Goal: Task Accomplishment & Management: Complete application form

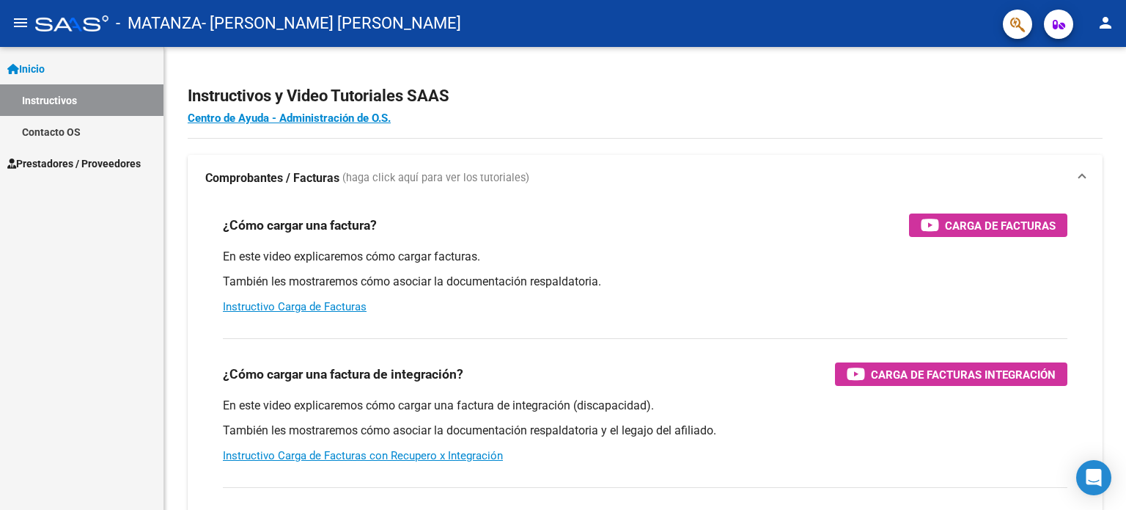
click at [60, 153] on link "Prestadores / Proveedores" at bounding box center [82, 163] width 164 height 32
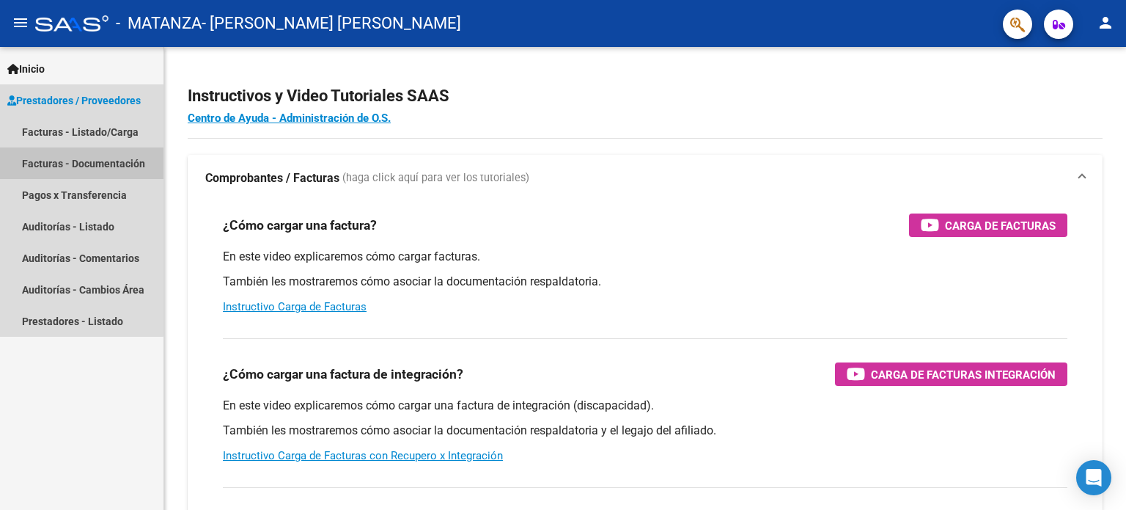
click at [55, 167] on link "Facturas - Documentación" at bounding box center [82, 163] width 164 height 32
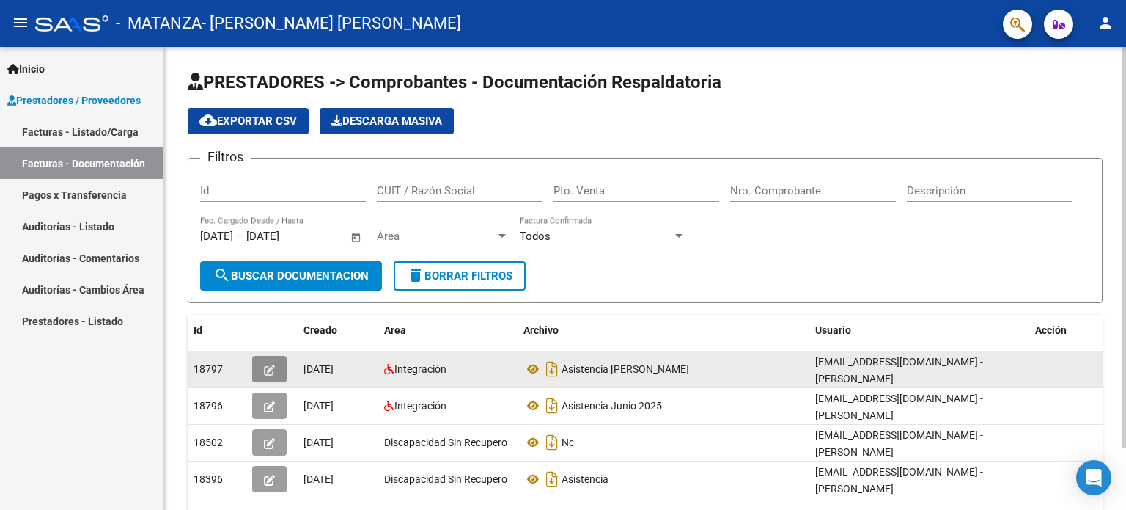
click at [263, 367] on button "button" at bounding box center [269, 369] width 34 height 26
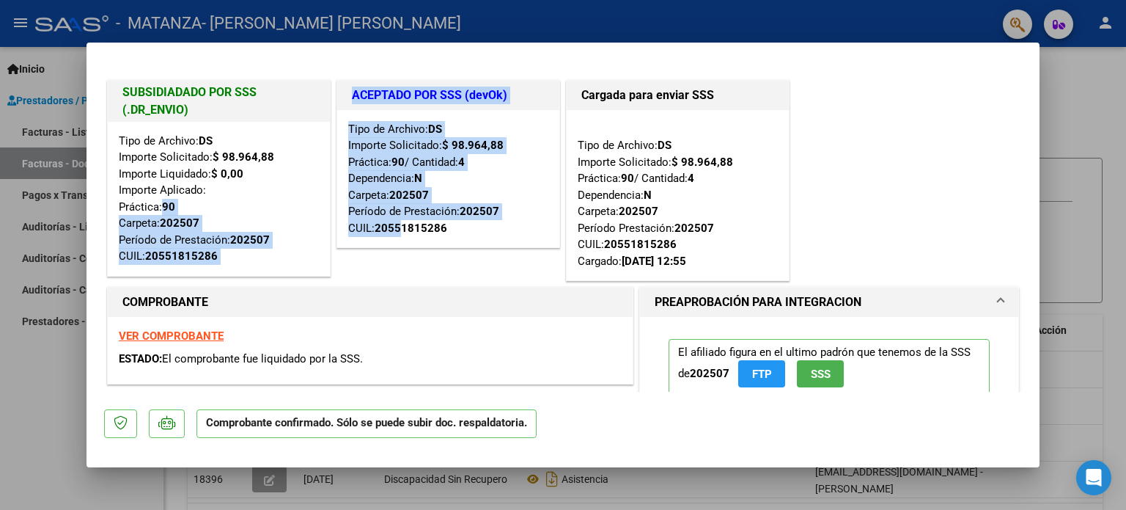
drag, startPoint x: 396, startPoint y: 222, endPoint x: 320, endPoint y: 190, distance: 82.8
click at [320, 190] on div "SUBSIDIADADO POR SSS (.DR_ENVIO) Tipo de Archivo: DS Importe Solicitado: $ 98.9…" at bounding box center [563, 181] width 918 height 208
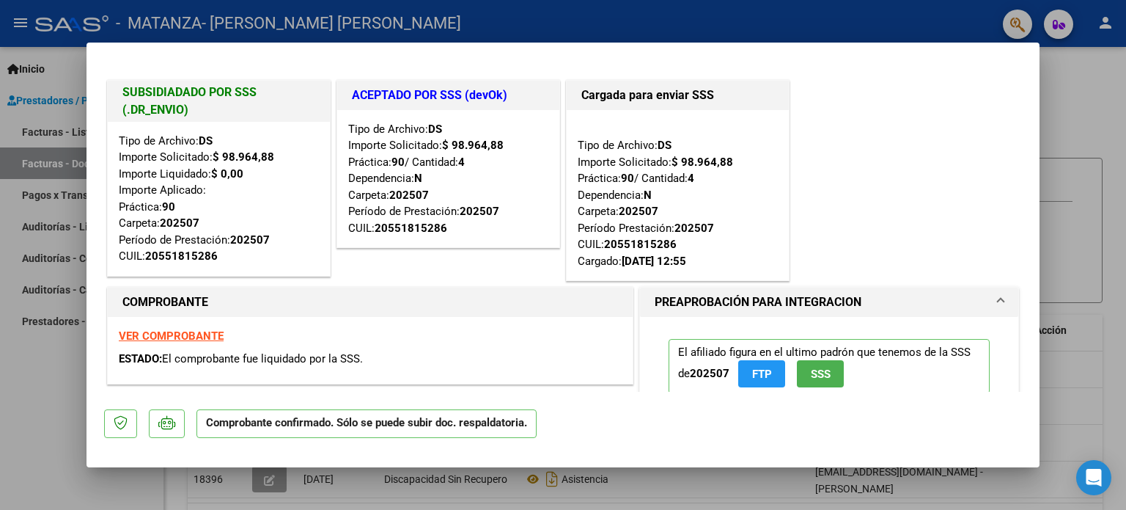
click at [426, 233] on div "20551815286" at bounding box center [411, 228] width 73 height 17
click at [1065, 96] on div at bounding box center [563, 255] width 1126 height 510
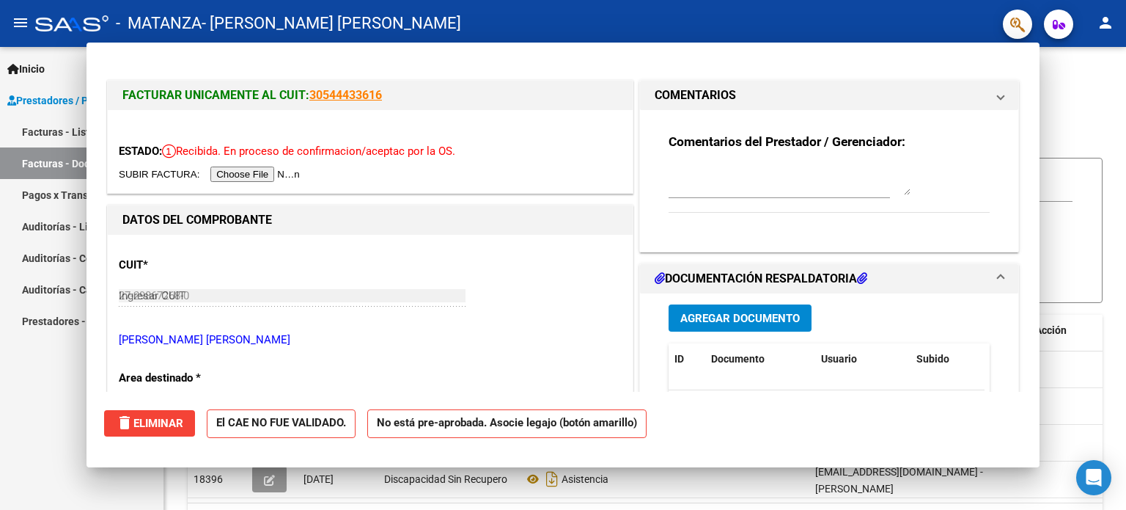
type input "$ 0,00"
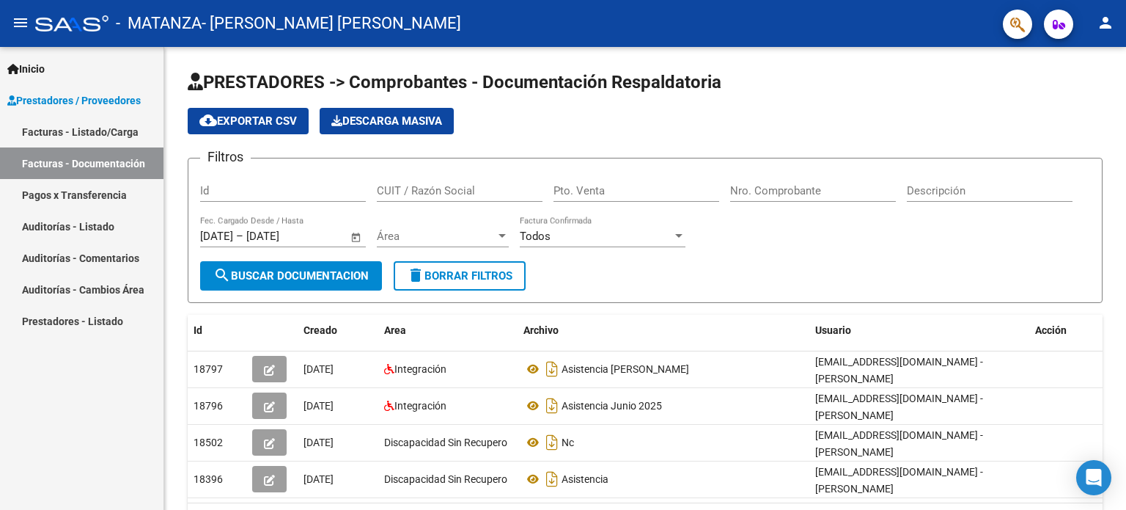
click at [85, 138] on link "Facturas - Listado/Carga" at bounding box center [82, 132] width 164 height 32
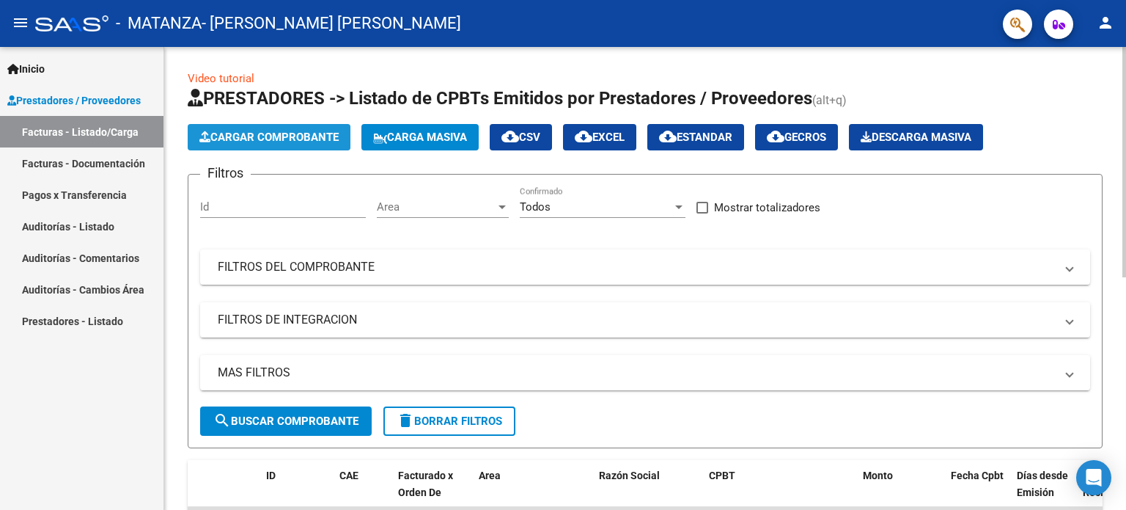
click at [251, 140] on span "Cargar Comprobante" at bounding box center [268, 137] width 139 height 13
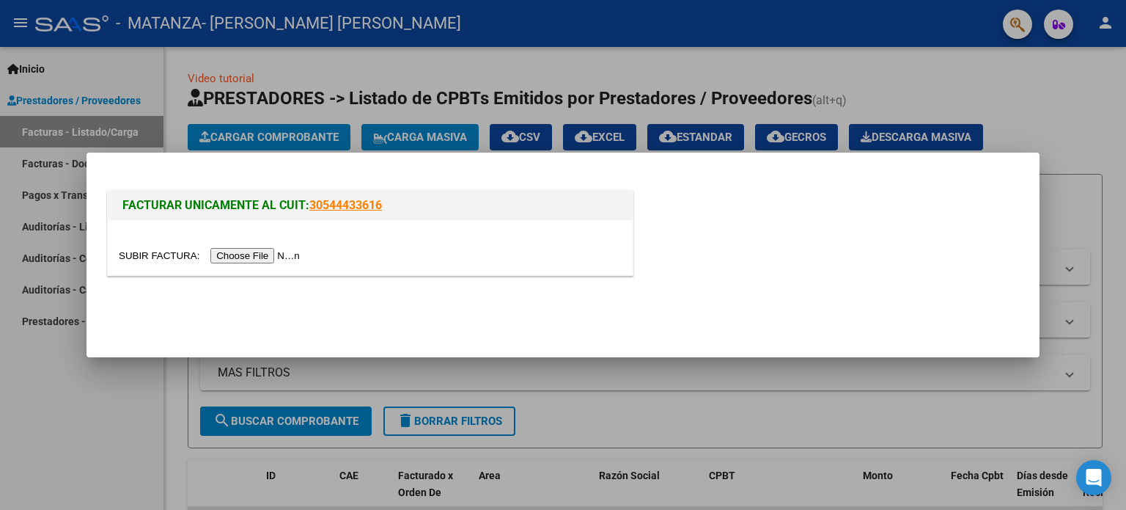
click at [243, 254] on input "file" at bounding box center [212, 255] width 186 height 15
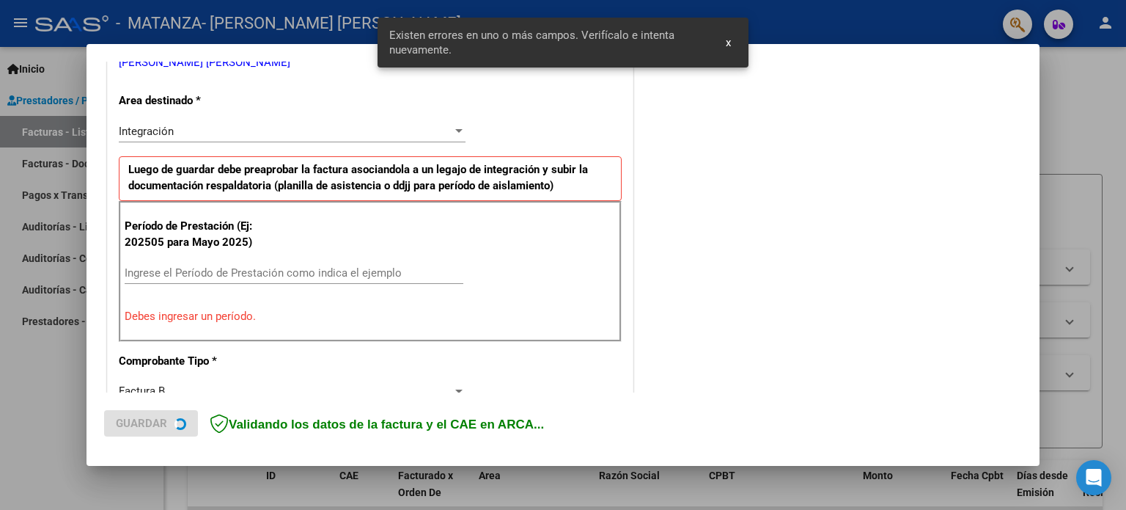
scroll to position [316, 0]
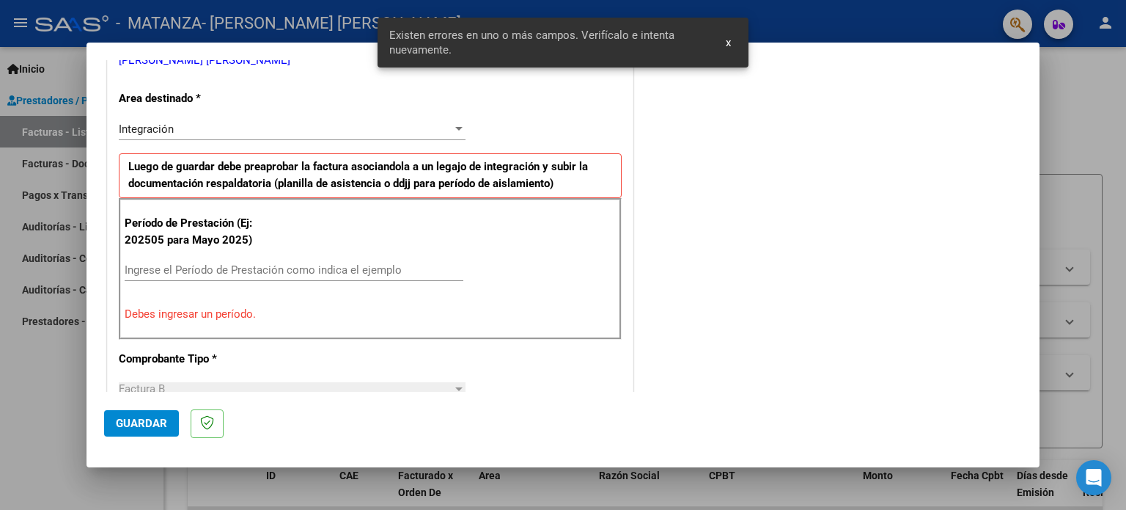
click at [161, 275] on input "Ingrese el Período de Prestación como indica el ejemplo" at bounding box center [294, 269] width 339 height 13
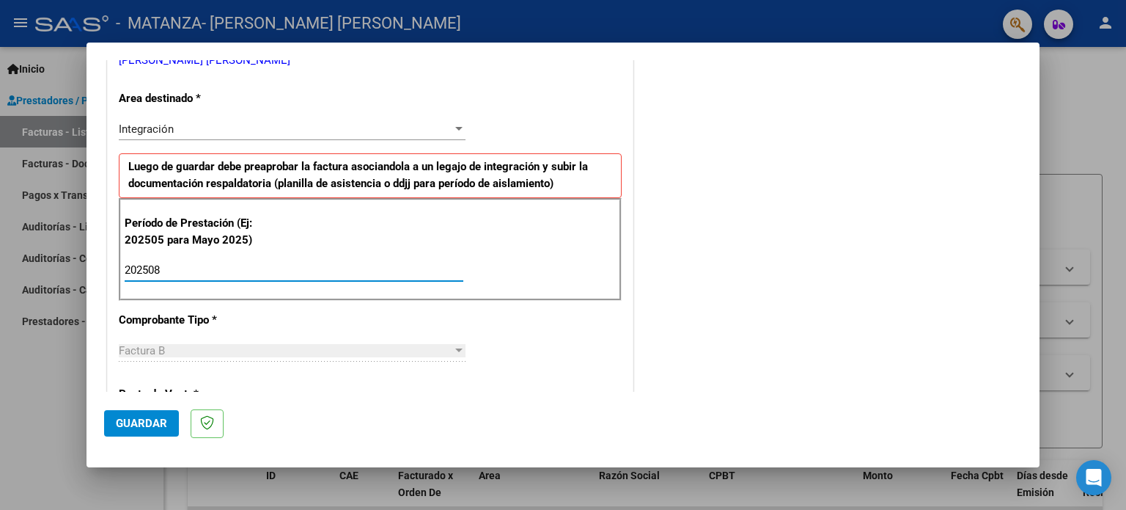
type input "202508"
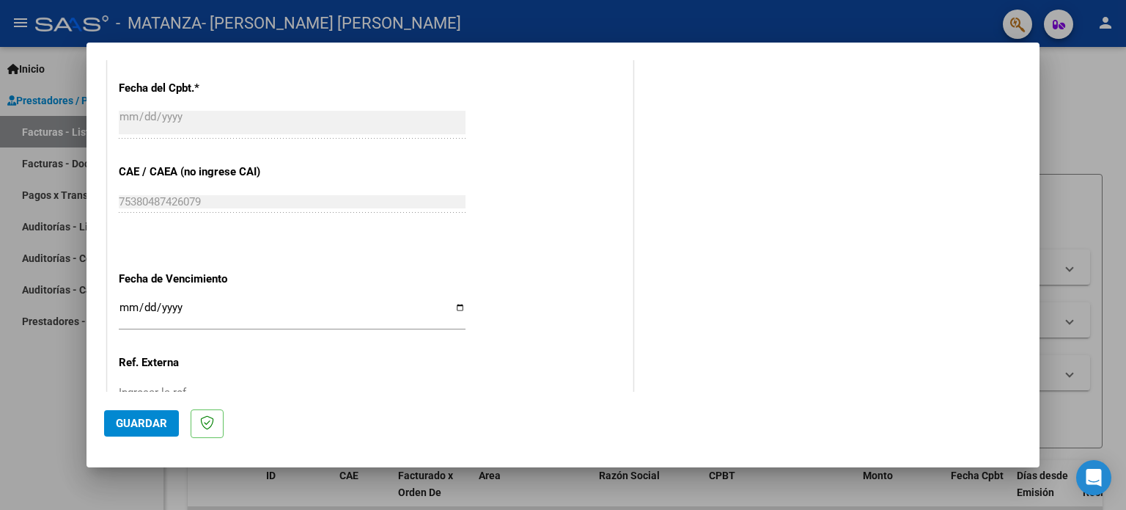
scroll to position [957, 0]
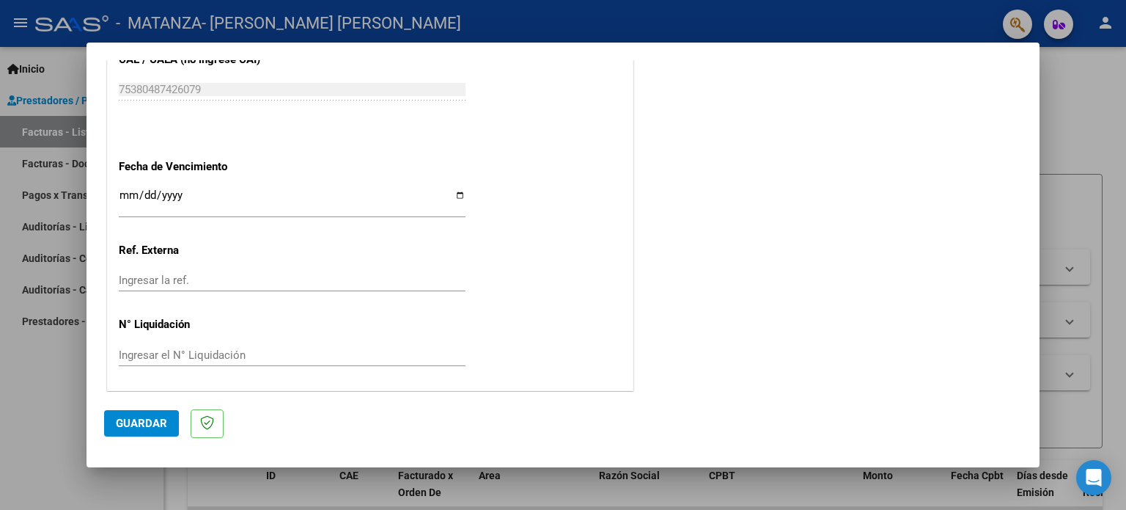
click at [122, 428] on span "Guardar" at bounding box center [141, 423] width 51 height 13
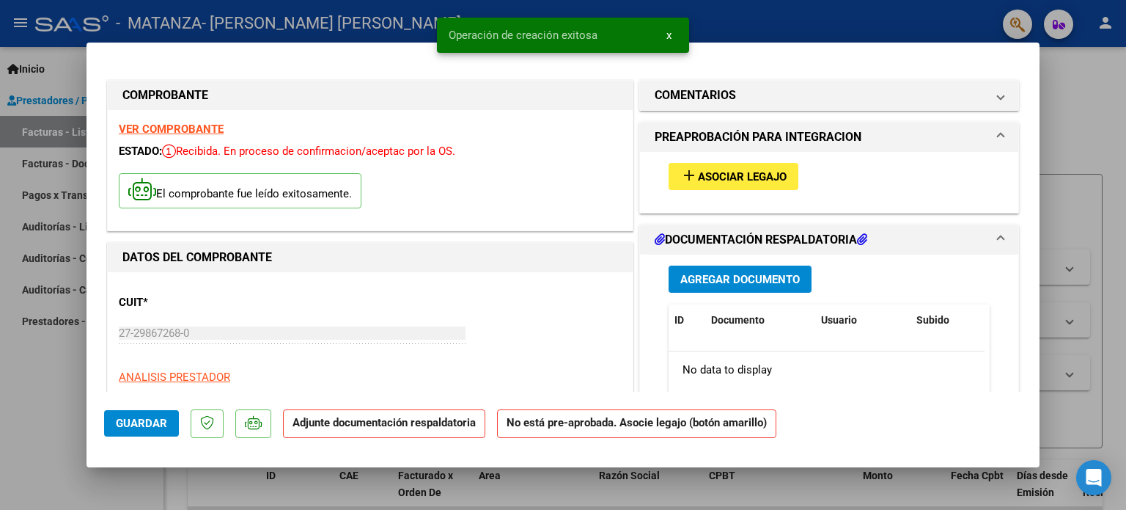
click at [753, 173] on span "Asociar Legajo" at bounding box center [742, 176] width 89 height 13
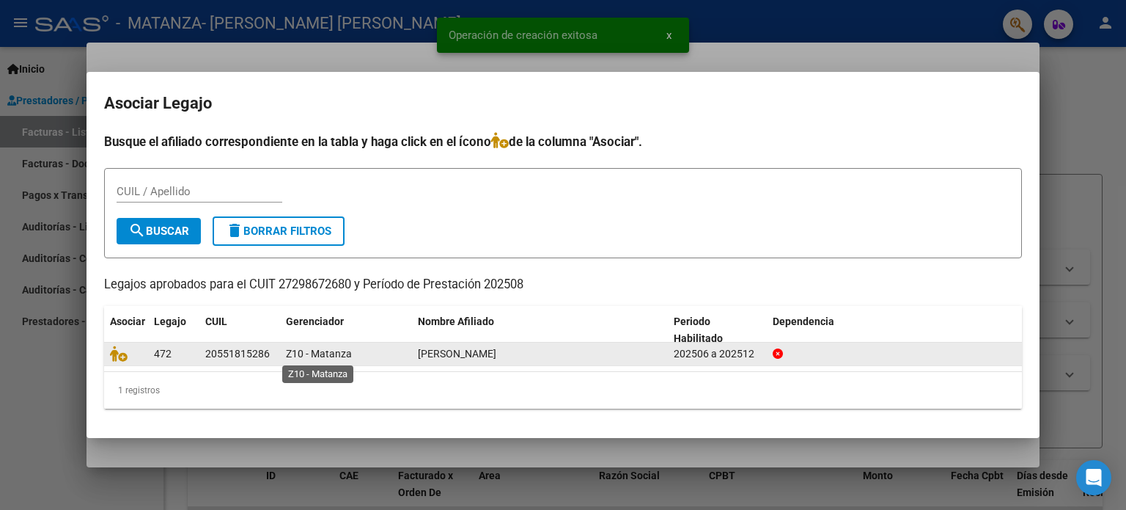
click at [287, 351] on span "Z10 - Matanza" at bounding box center [319, 354] width 66 height 12
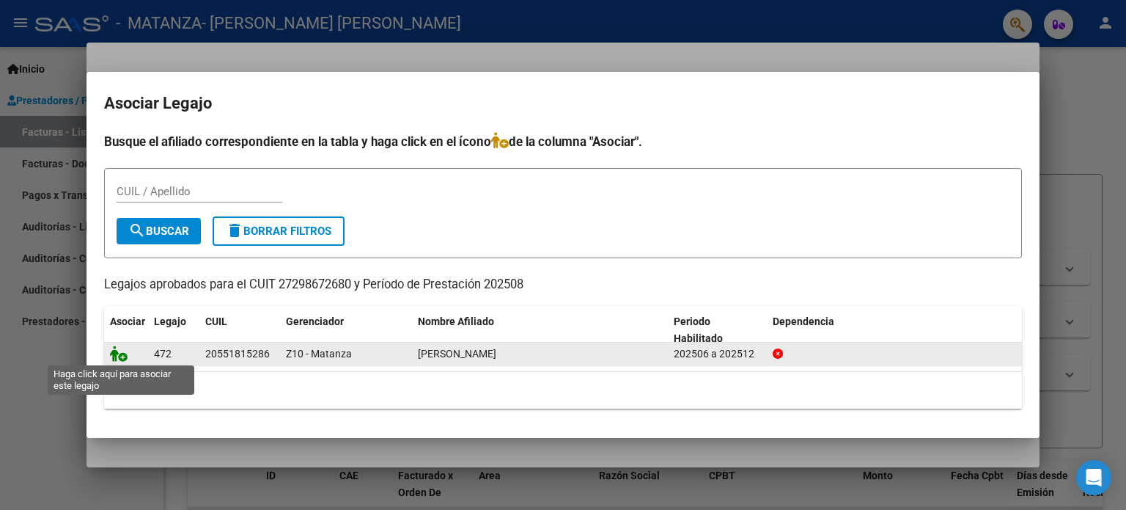
click at [117, 354] on icon at bounding box center [119, 353] width 18 height 16
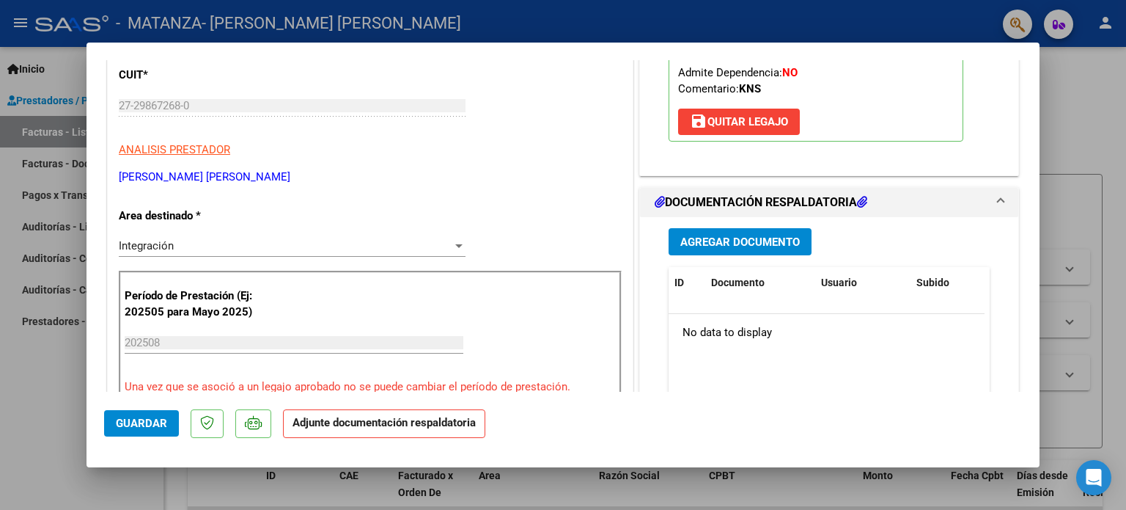
scroll to position [232, 0]
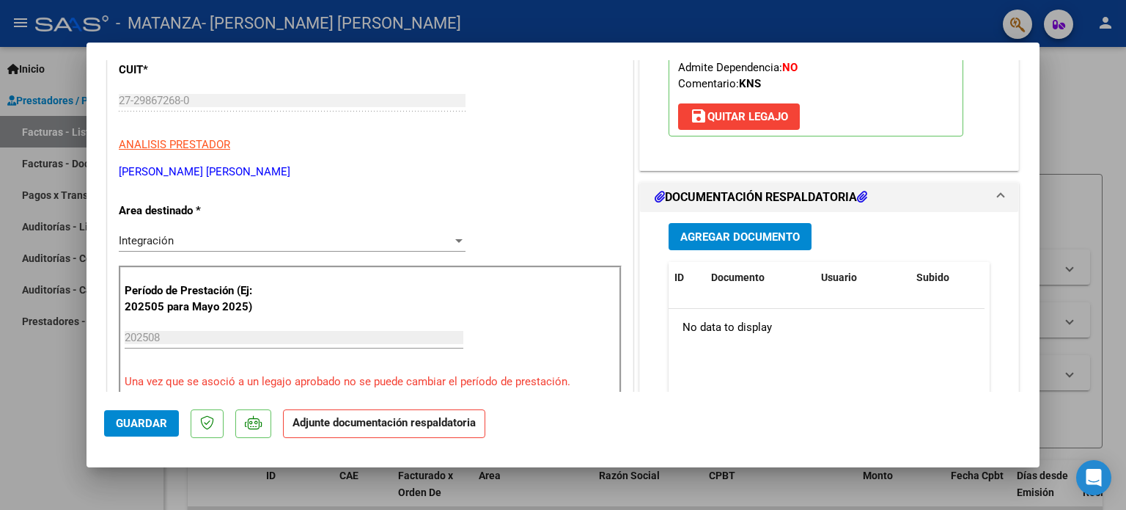
click at [683, 230] on span "Agregar Documento" at bounding box center [740, 236] width 120 height 13
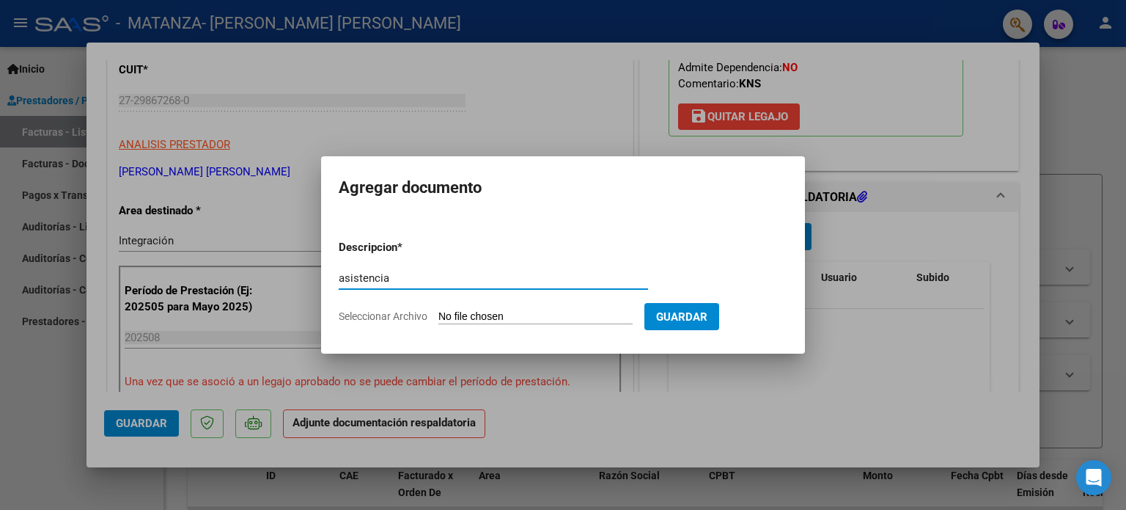
type input "asistencia"
click at [469, 310] on input "Seleccionar Archivo" at bounding box center [536, 317] width 194 height 14
type input "C:\fakepath\[PERSON_NAME][DATE] asistencia.pdf"
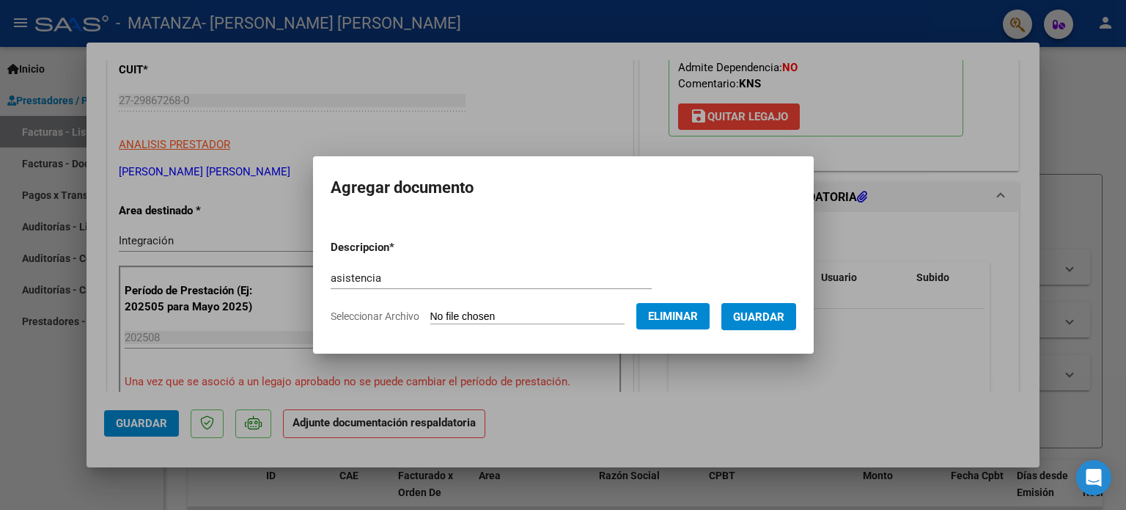
click at [785, 310] on span "Guardar" at bounding box center [758, 316] width 51 height 13
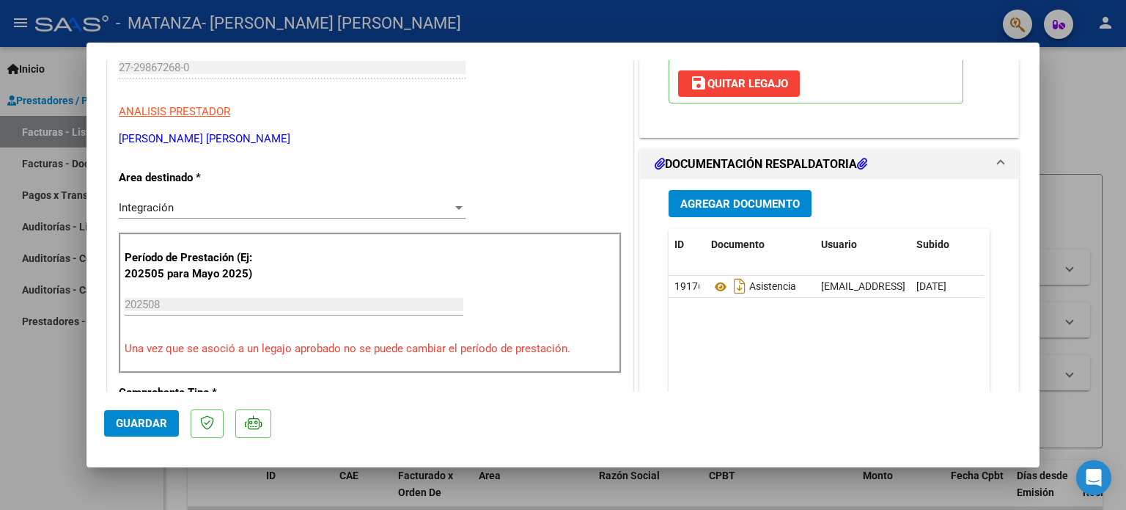
scroll to position [263, 0]
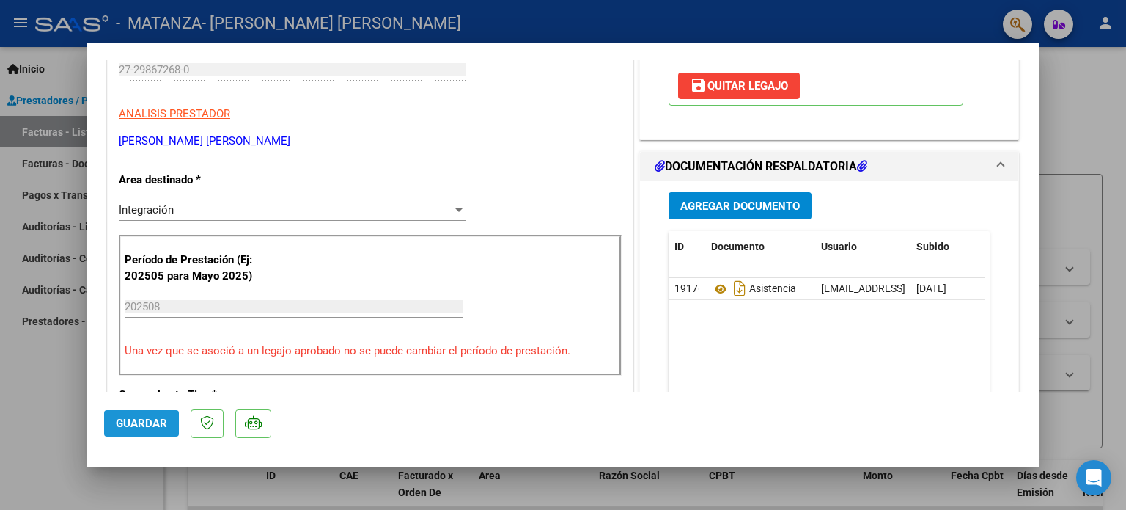
click at [127, 422] on span "Guardar" at bounding box center [141, 423] width 51 height 13
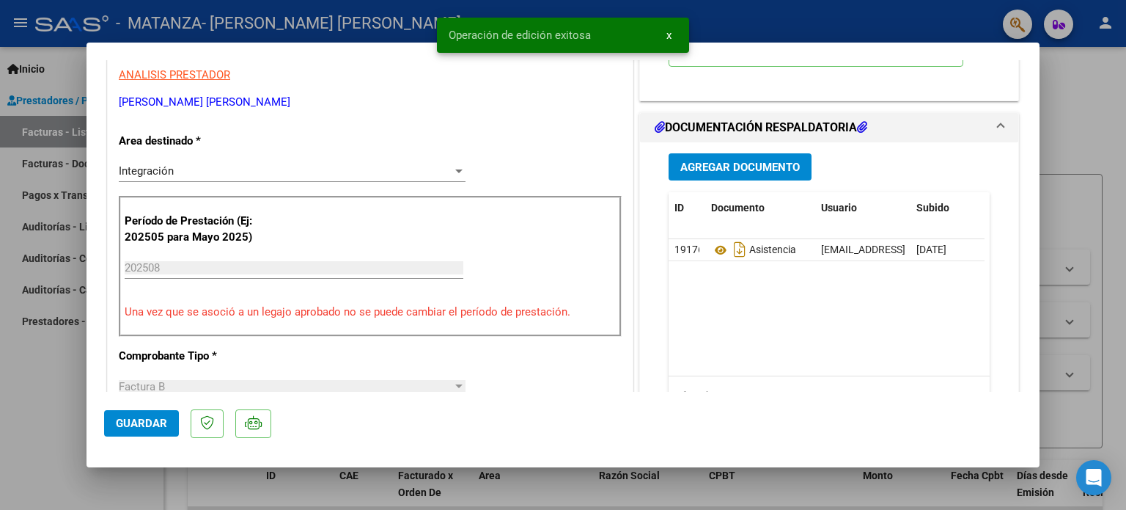
scroll to position [0, 0]
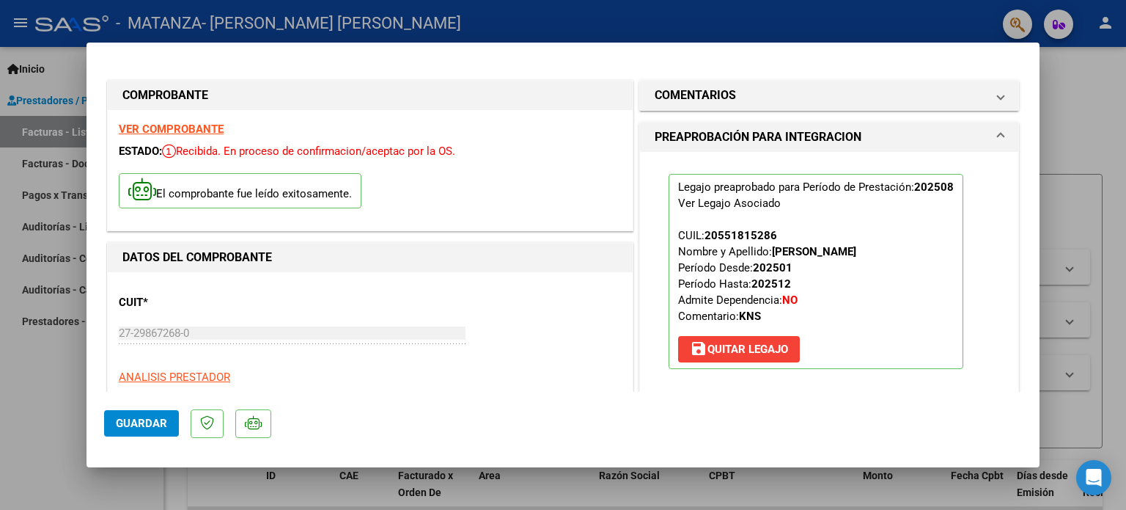
click at [1118, 112] on div at bounding box center [563, 255] width 1126 height 510
type input "$ 0,00"
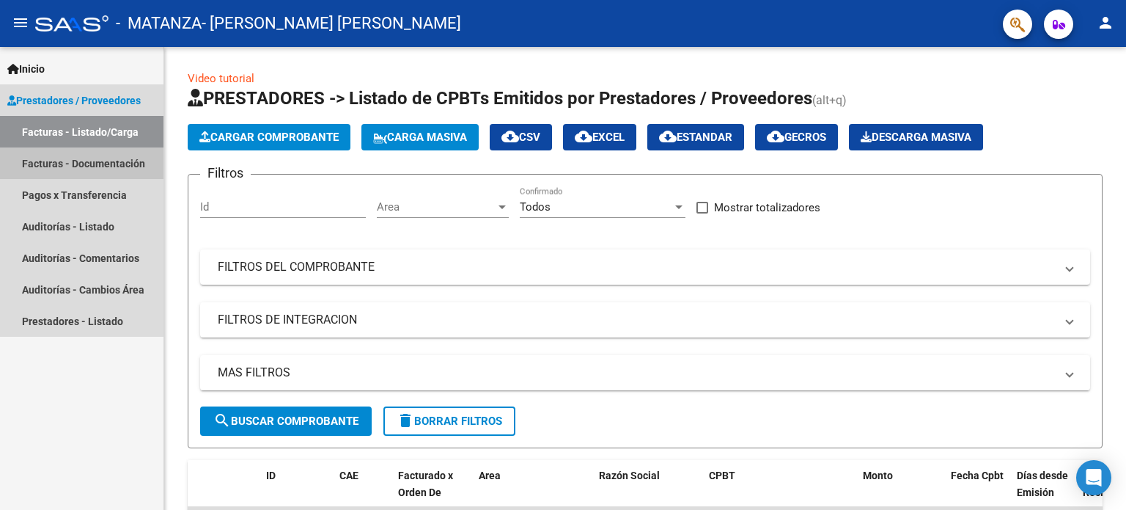
click at [85, 169] on link "Facturas - Documentación" at bounding box center [82, 163] width 164 height 32
